Goal: Transaction & Acquisition: Download file/media

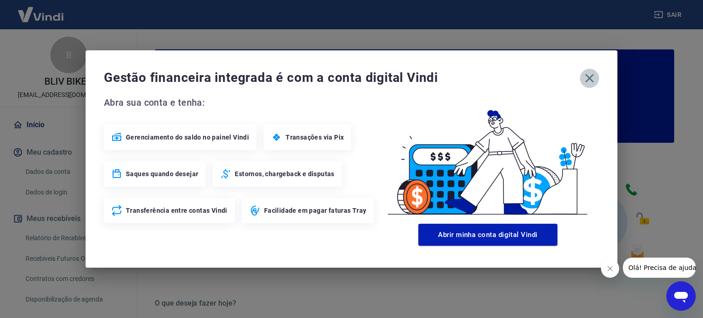
click at [591, 77] on icon "button" at bounding box center [589, 78] width 15 height 15
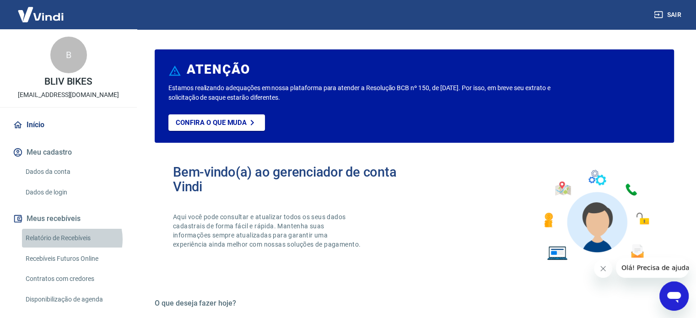
click at [71, 239] on link "Relatório de Recebíveis" at bounding box center [74, 238] width 104 height 19
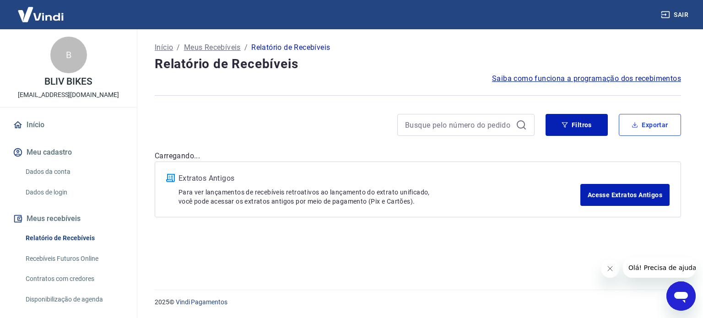
drag, startPoint x: 629, startPoint y: 116, endPoint x: 632, endPoint y: 122, distance: 6.5
click at [629, 117] on button "Exportar" at bounding box center [649, 125] width 62 height 22
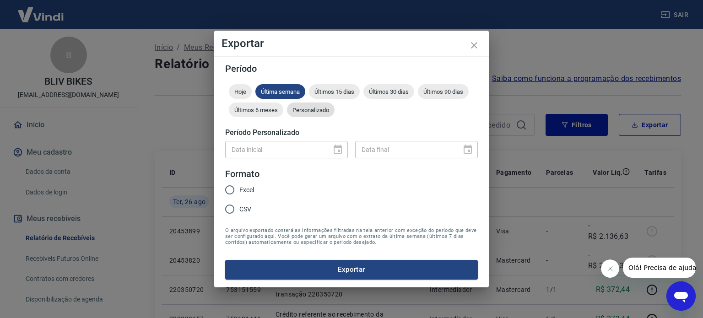
drag, startPoint x: 316, startPoint y: 106, endPoint x: 316, endPoint y: 113, distance: 6.4
click at [316, 107] on span "Personalizado" at bounding box center [311, 110] width 48 height 7
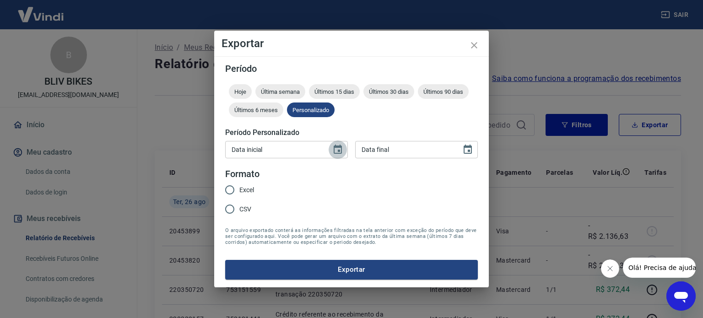
click at [335, 150] on icon "Choose date" at bounding box center [337, 149] width 11 height 11
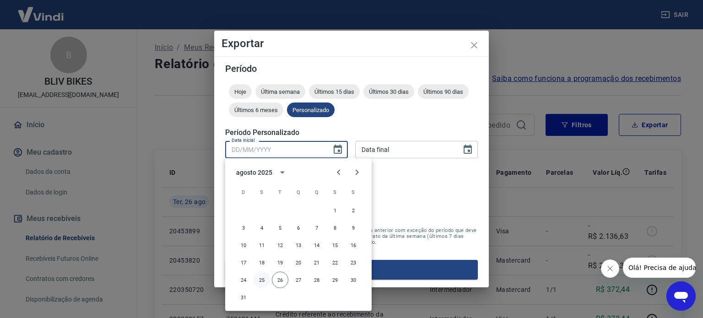
click at [262, 280] on button "25" at bounding box center [261, 280] width 16 height 16
type input "[DATE]"
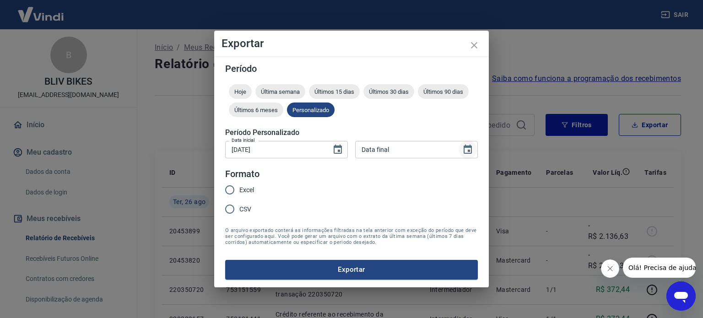
click at [464, 152] on icon "Choose date" at bounding box center [467, 149] width 8 height 9
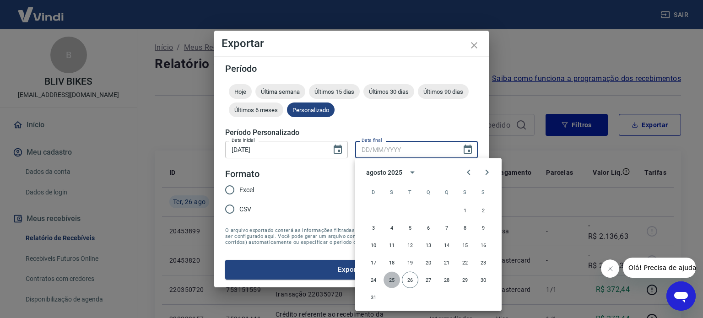
click at [389, 278] on button "25" at bounding box center [391, 280] width 16 height 16
type input "[DATE]"
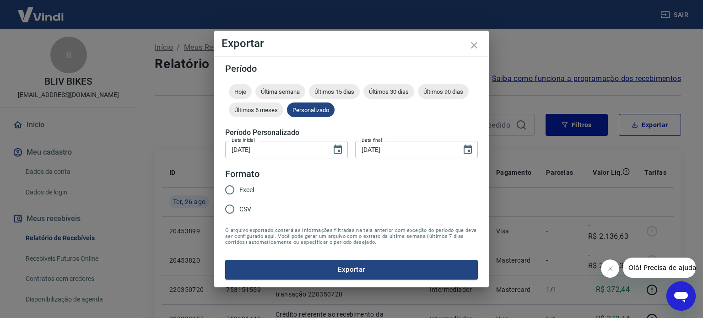
click at [247, 190] on span "Excel" at bounding box center [246, 190] width 15 height 10
click at [239, 190] on input "Excel" at bounding box center [229, 189] width 19 height 19
radio input "true"
click at [340, 268] on button "Exportar" at bounding box center [351, 269] width 252 height 19
